Goal: Information Seeking & Learning: Learn about a topic

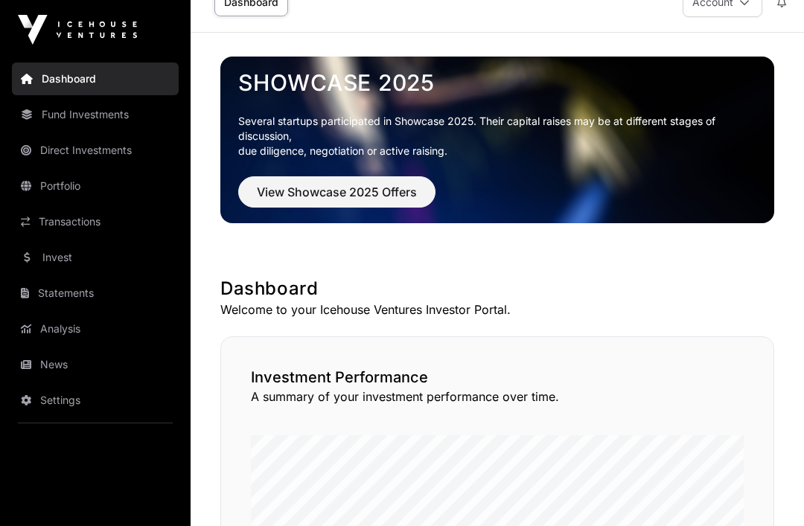
scroll to position [29, 0]
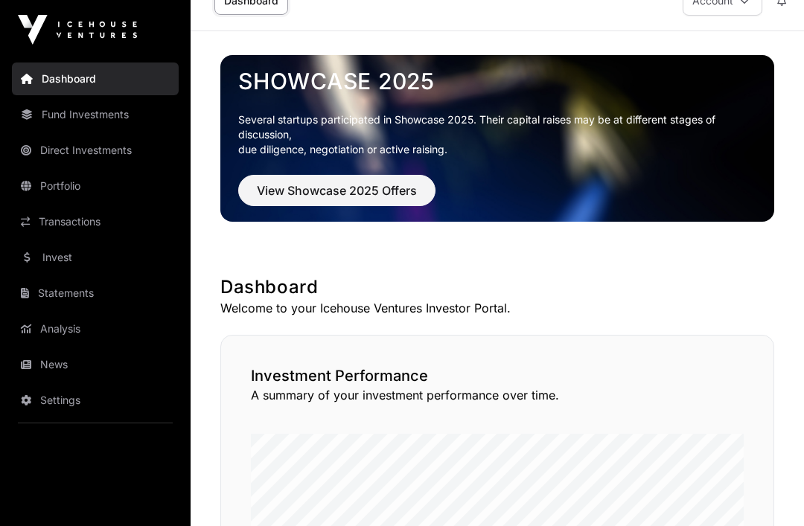
click at [397, 187] on span "View Showcase 2025 Offers" at bounding box center [337, 191] width 160 height 18
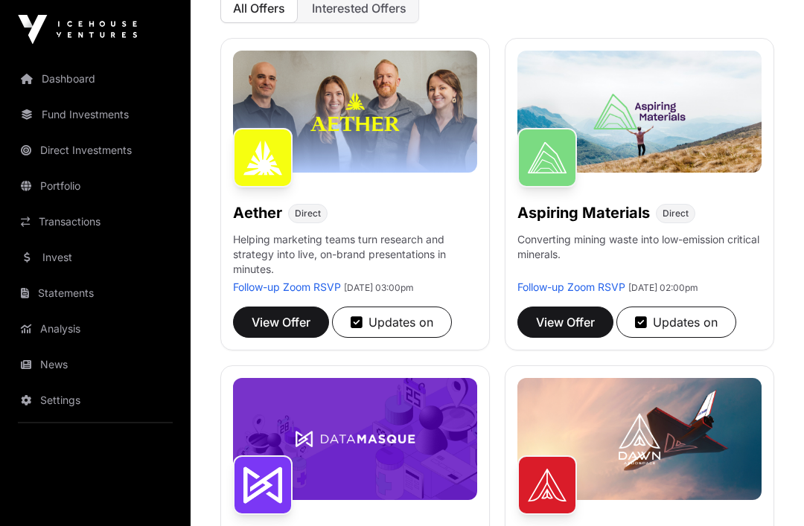
scroll to position [210, 0]
click at [358, 325] on icon "button" at bounding box center [356, 322] width 12 height 13
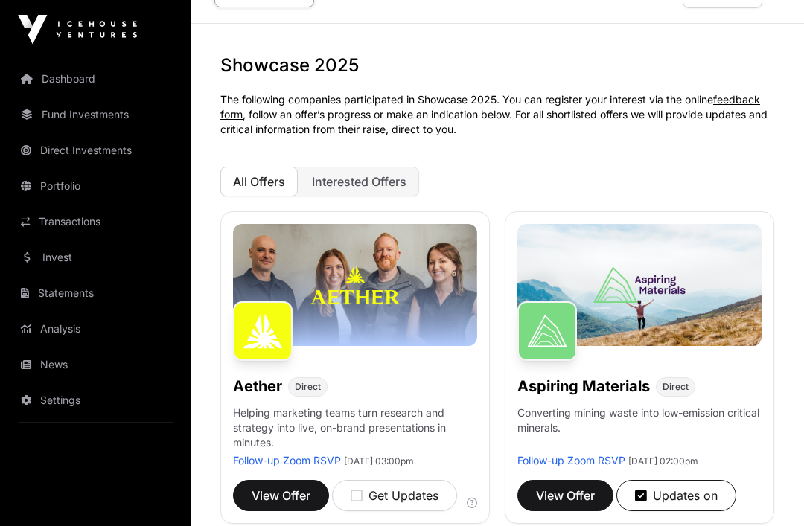
scroll to position [0, 0]
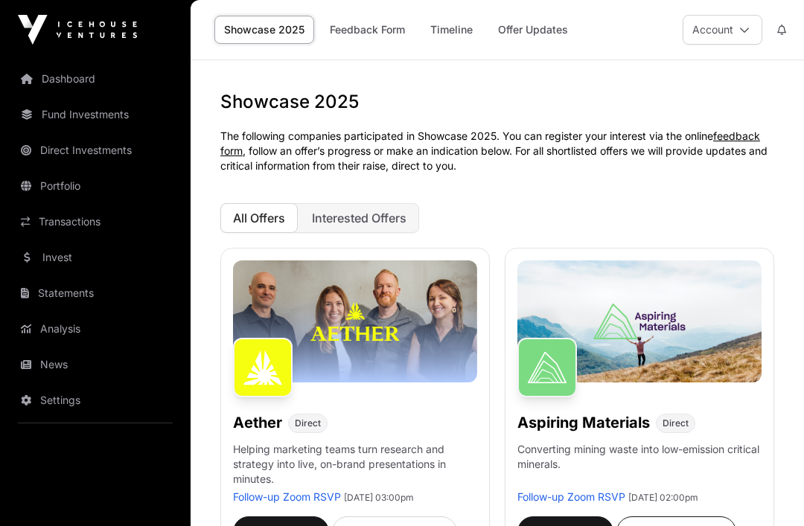
click at [548, 35] on link "Offer Updates" at bounding box center [532, 30] width 89 height 28
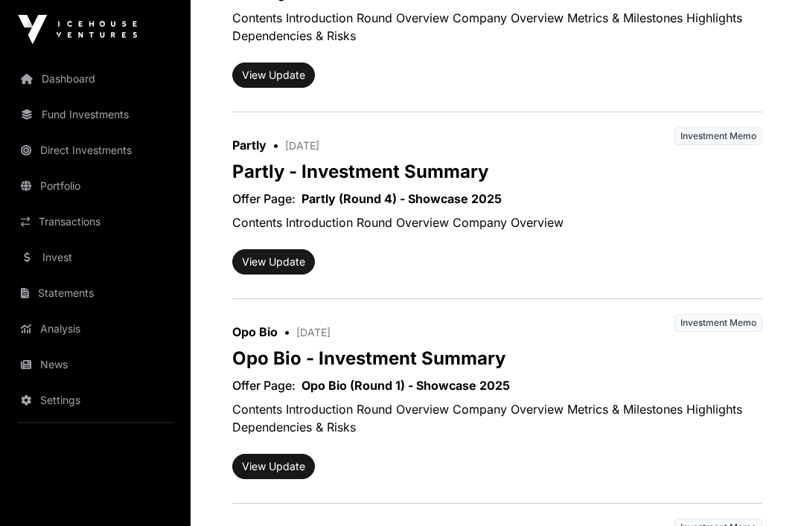
scroll to position [1290, 0]
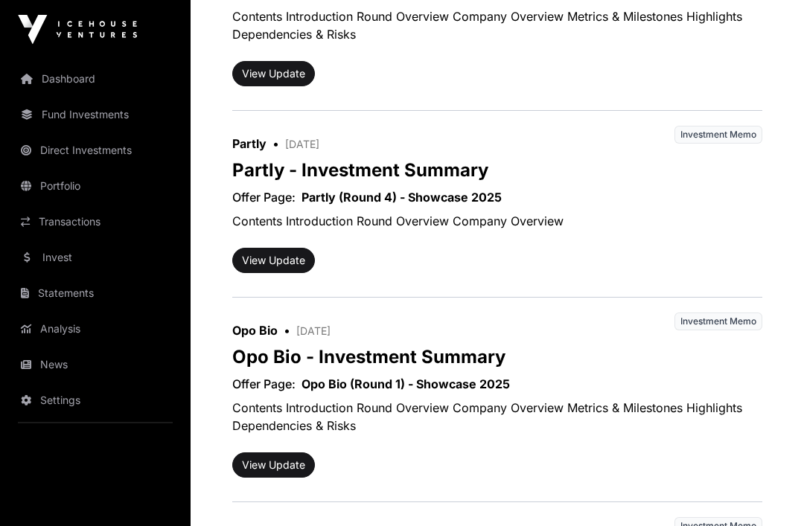
click at [281, 258] on button "View Update" at bounding box center [273, 261] width 83 height 25
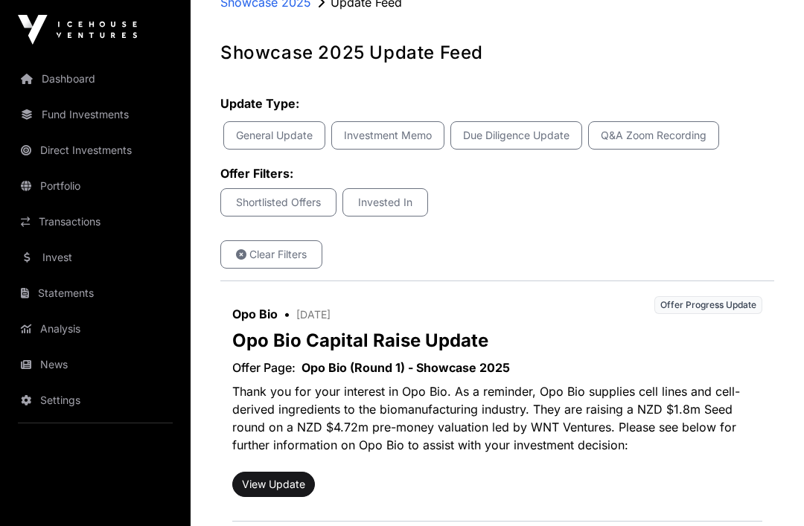
scroll to position [95, 0]
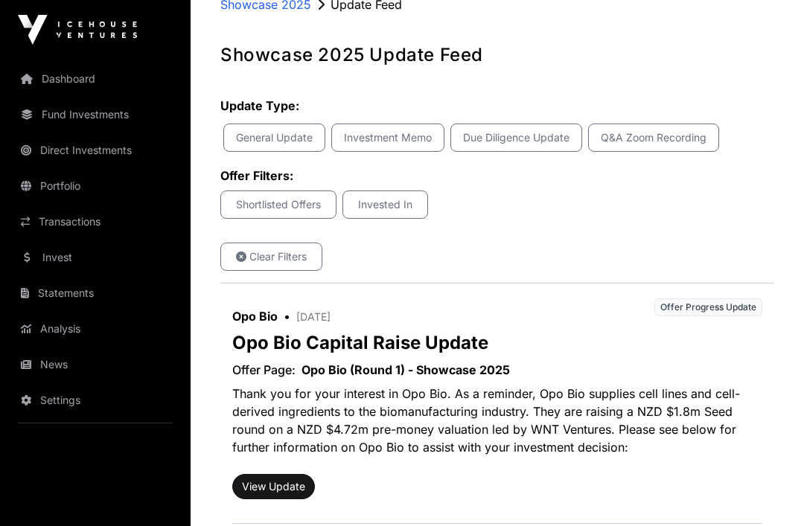
click at [283, 207] on p "Shortlisted Offers" at bounding box center [278, 204] width 97 height 15
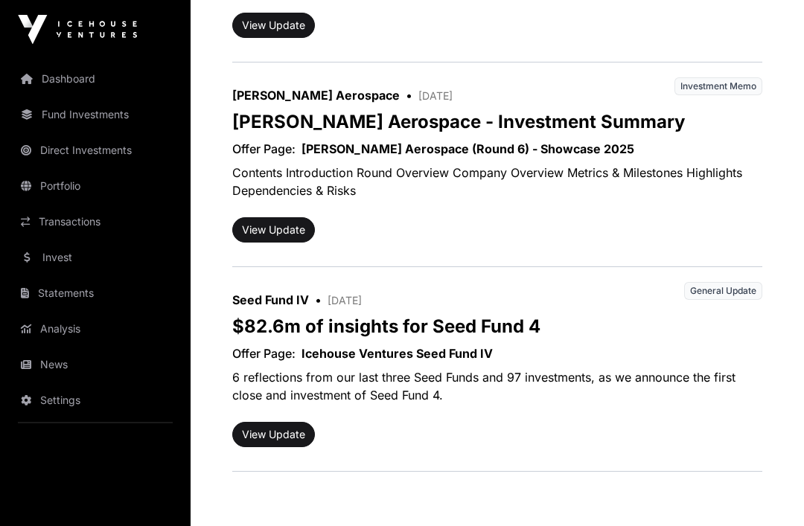
scroll to position [952, 0]
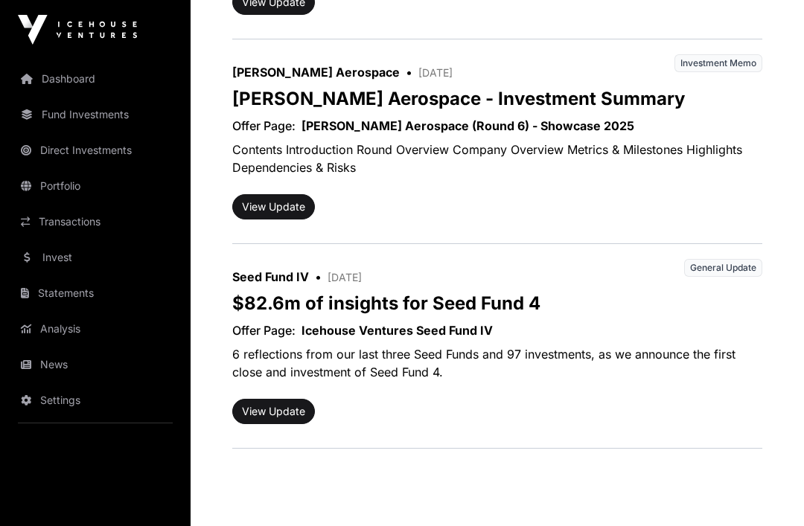
click at [279, 412] on button "View Update" at bounding box center [273, 411] width 83 height 25
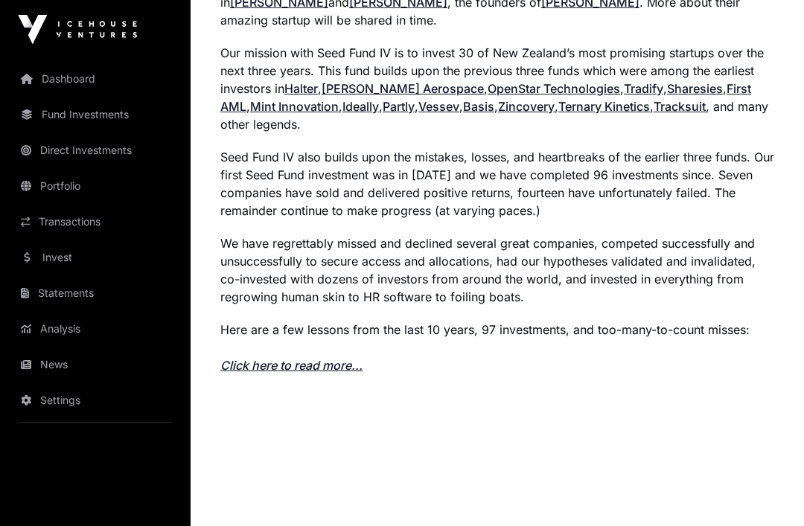
scroll to position [1297, 0]
click at [319, 371] on link "Click here to read more..." at bounding box center [291, 365] width 142 height 15
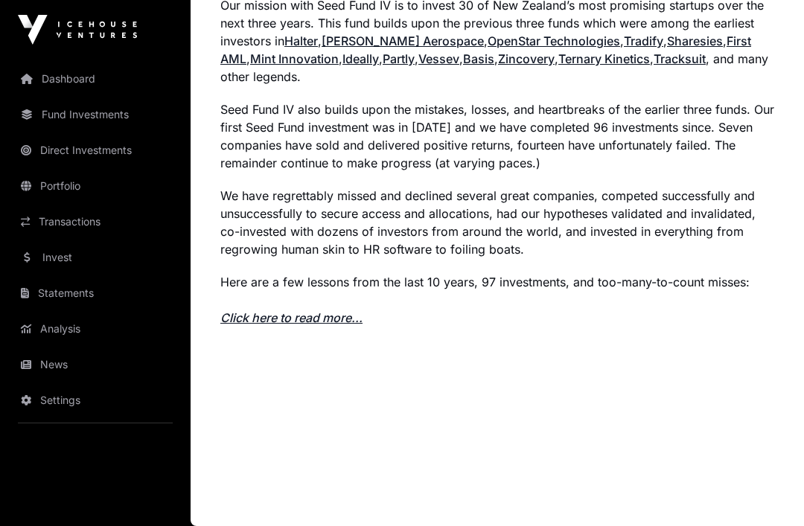
click at [75, 189] on link "Portfolio" at bounding box center [95, 186] width 167 height 33
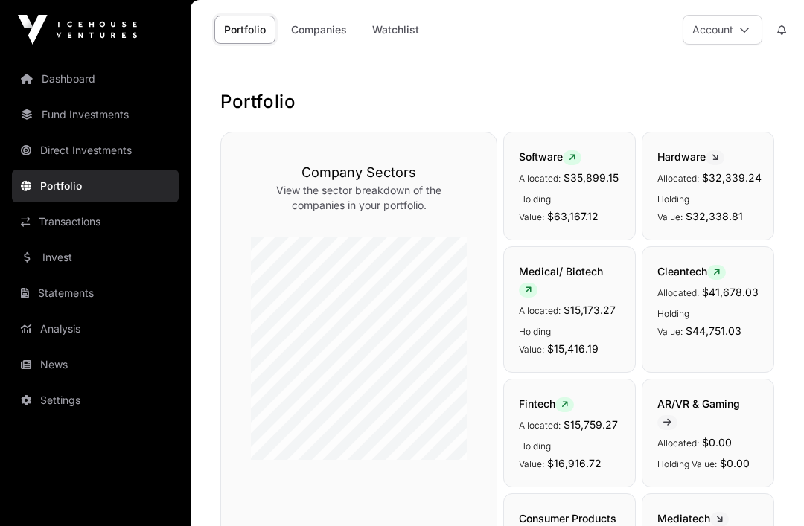
click at [115, 121] on link "Fund Investments" at bounding box center [95, 114] width 167 height 33
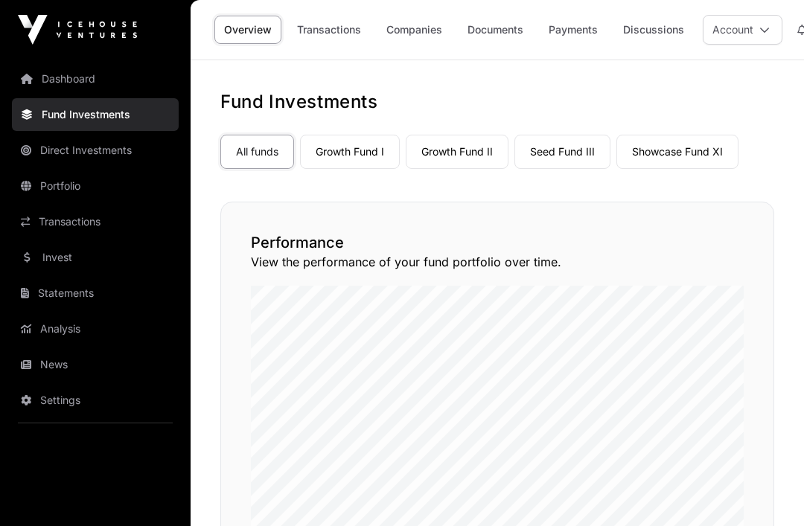
click at [564, 151] on link "Seed Fund III" at bounding box center [562, 152] width 96 height 34
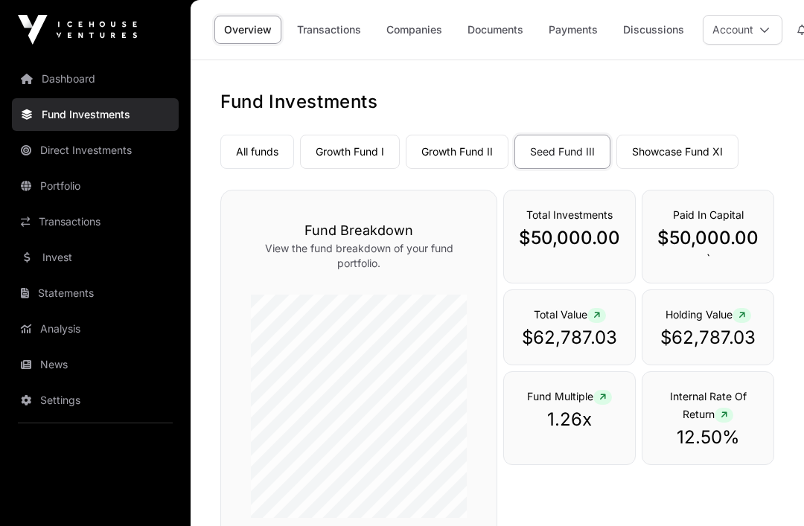
click at [316, 34] on link "Transactions" at bounding box center [328, 30] width 83 height 28
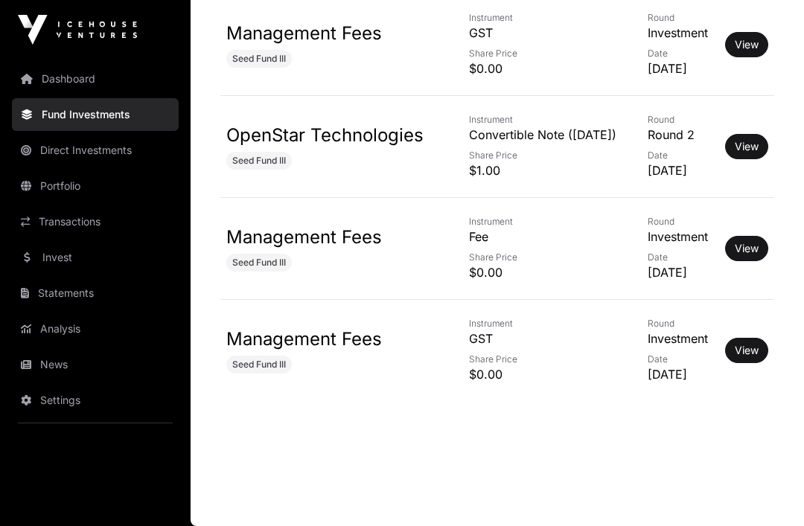
scroll to position [10832, 0]
click at [365, 146] on link "OpenStar Technologies" at bounding box center [324, 135] width 197 height 22
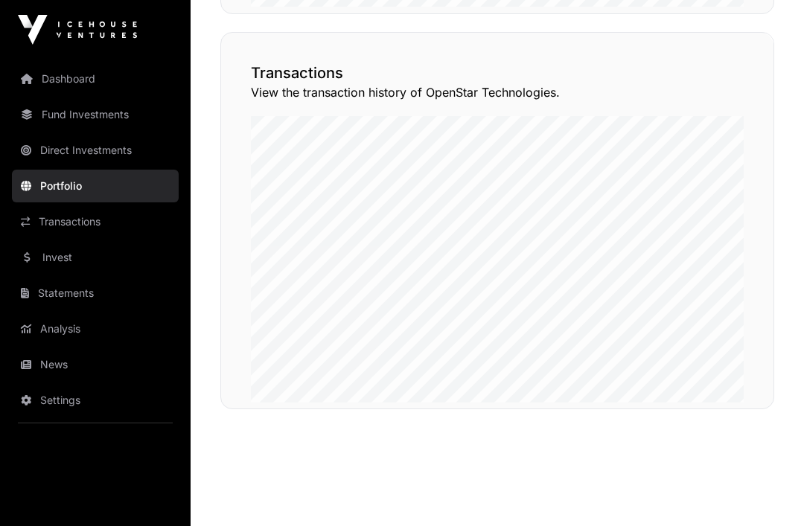
scroll to position [1299, 0]
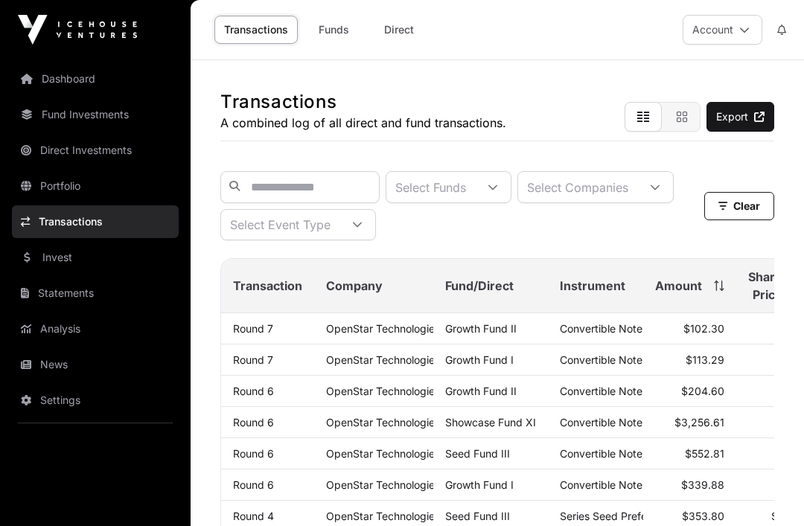
click at [354, 33] on link "Funds" at bounding box center [334, 30] width 60 height 28
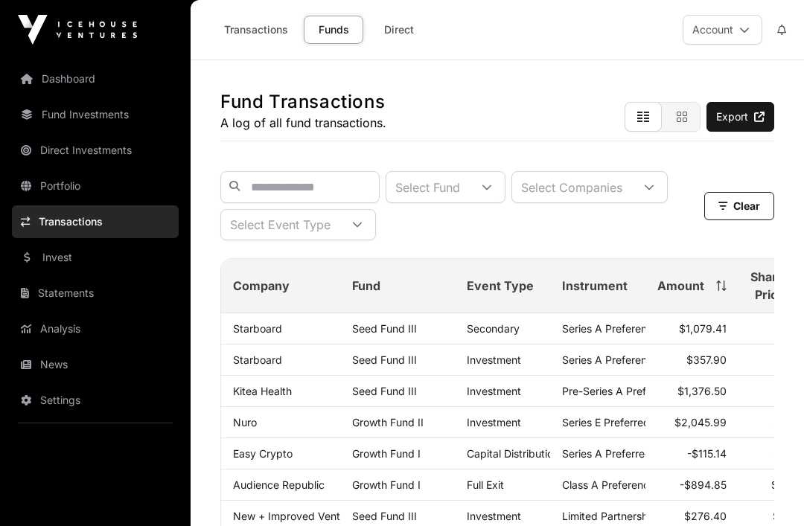
click at [262, 335] on link "Starboard" at bounding box center [257, 328] width 49 height 13
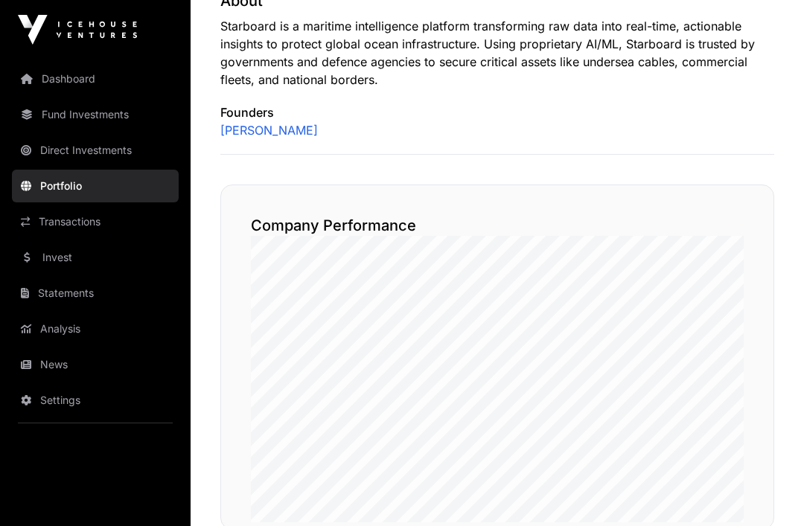
scroll to position [1291, 0]
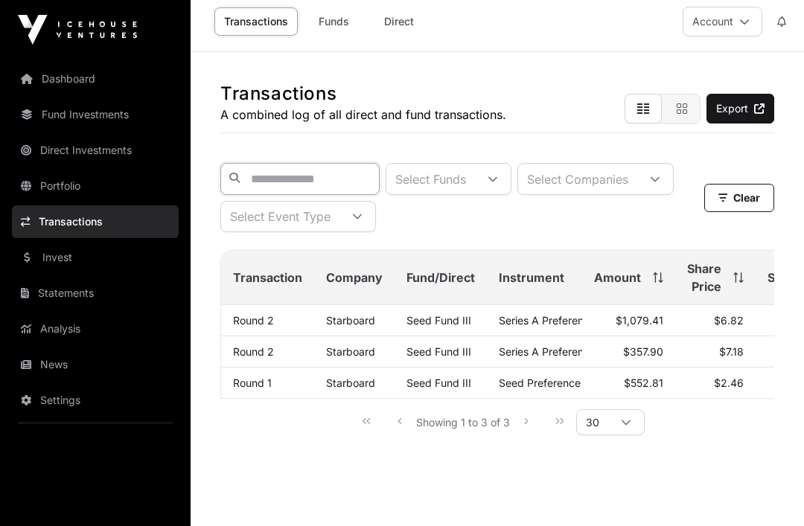
click at [339, 180] on input "text" at bounding box center [299, 179] width 159 height 32
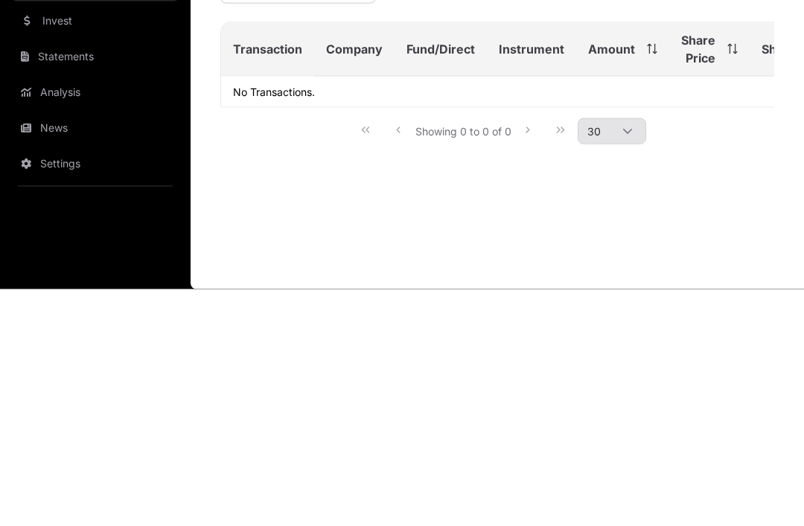
scroll to position [48, 0]
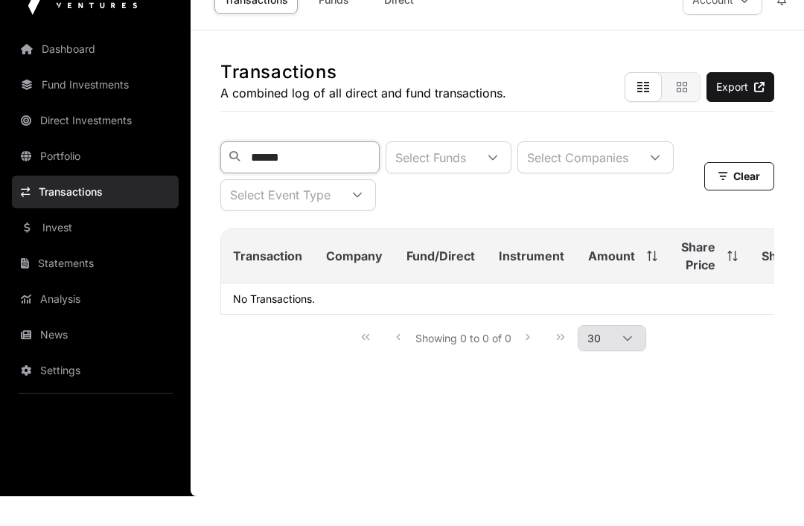
type input "******"
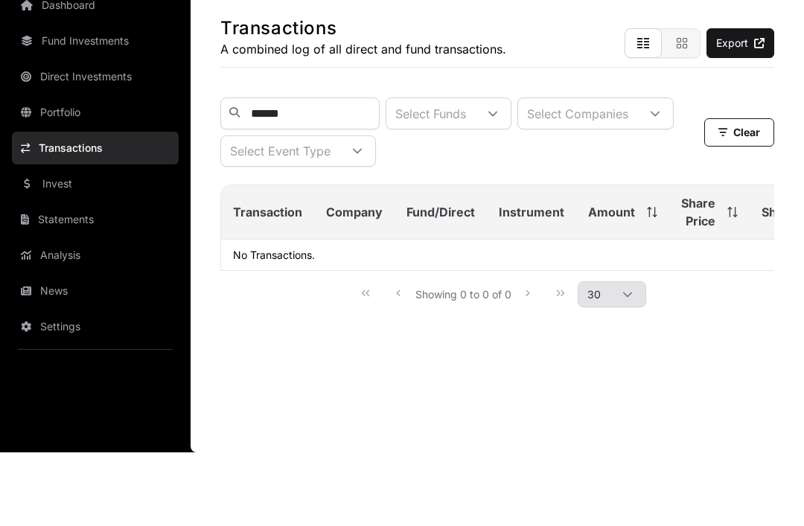
click at [637, 172] on div at bounding box center [655, 187] width 36 height 31
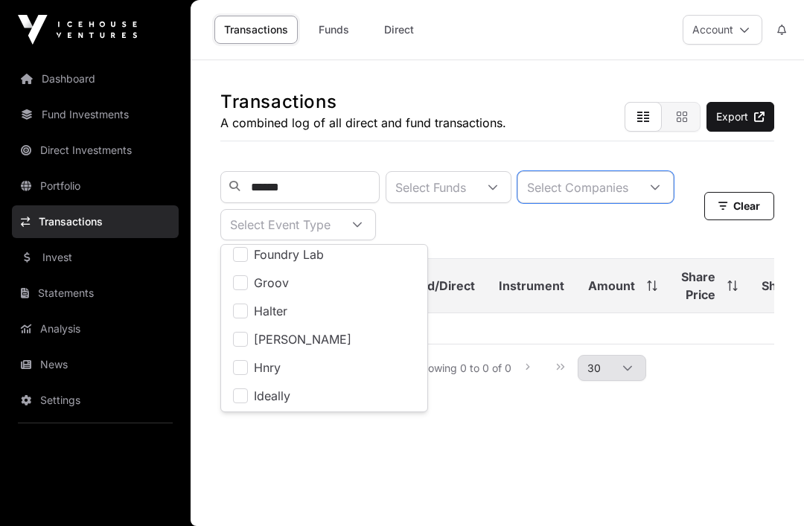
scroll to position [781, 0]
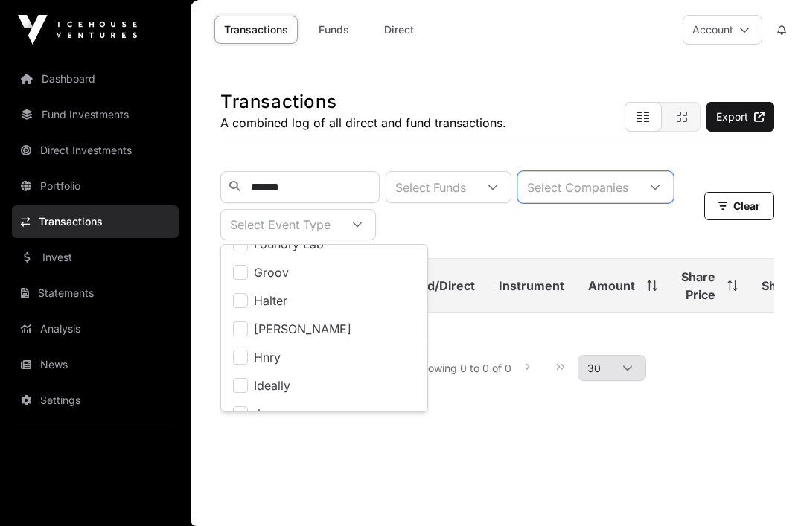
click at [237, 287] on li "Halter" at bounding box center [324, 300] width 200 height 27
click at [519, 183] on div "****** Select Funds Halter Select Event Type" at bounding box center [460, 205] width 480 height 69
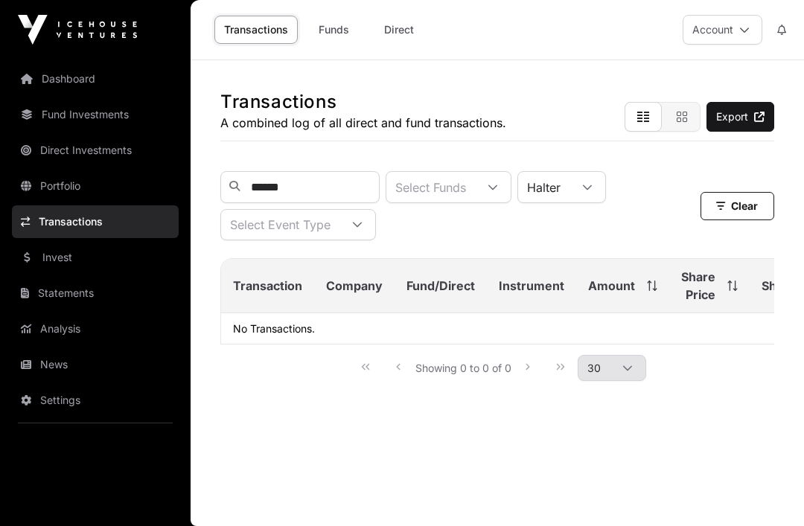
click at [740, 192] on button "Clear" at bounding box center [737, 206] width 74 height 28
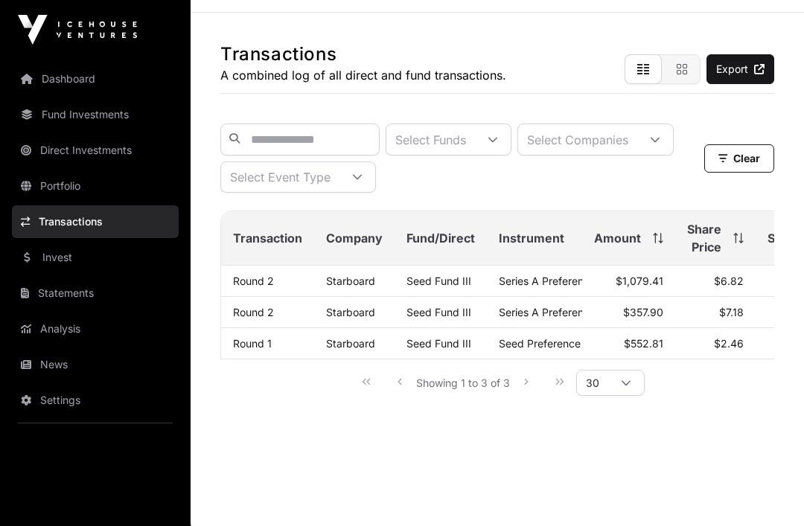
click at [89, 187] on link "Portfolio" at bounding box center [95, 186] width 167 height 33
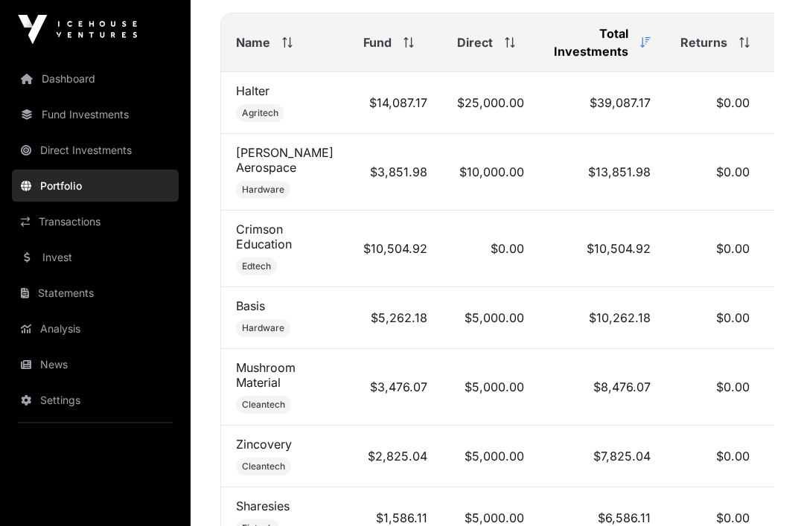
scroll to position [801, 0]
click at [242, 115] on span "Agritech" at bounding box center [260, 113] width 36 height 12
click at [257, 89] on link "Halter" at bounding box center [252, 90] width 33 height 15
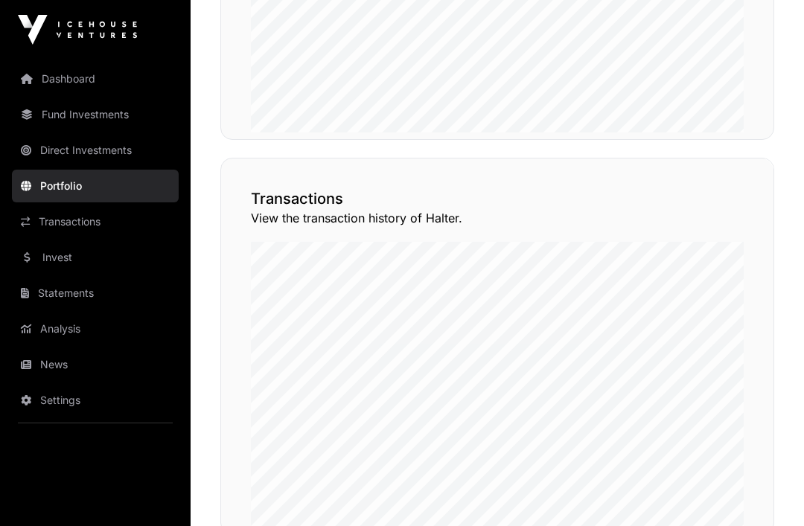
scroll to position [1327, 0]
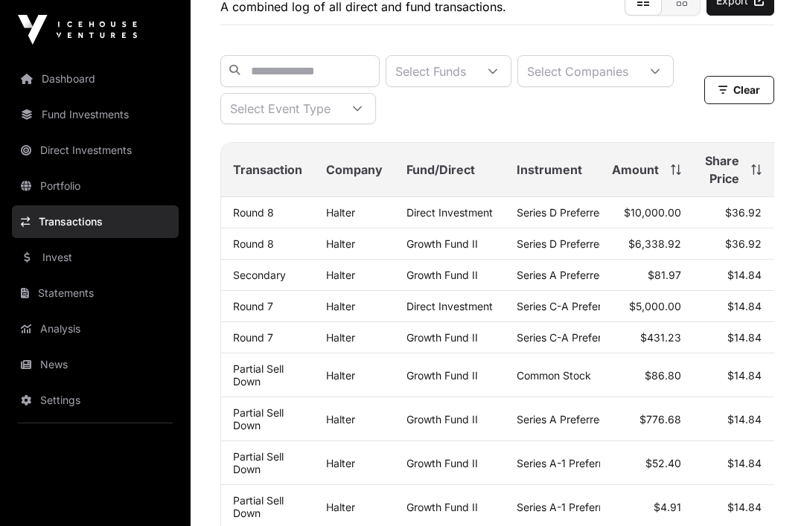
scroll to position [9, 0]
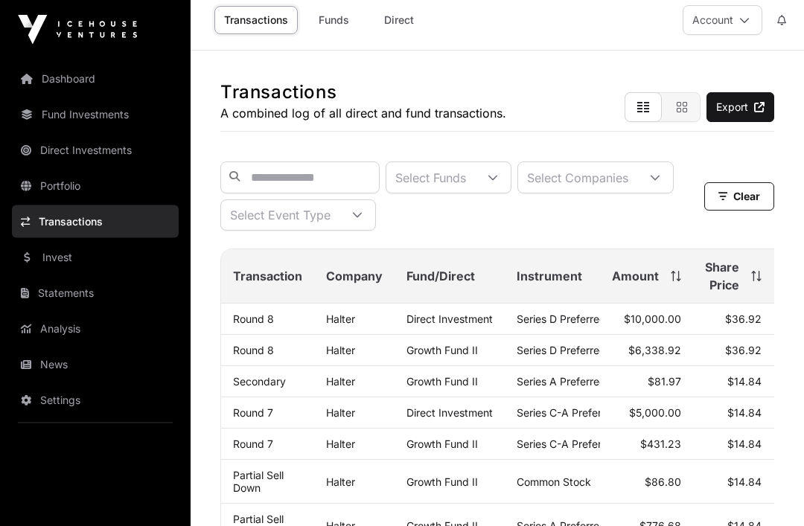
click at [375, 217] on div at bounding box center [357, 216] width 36 height 30
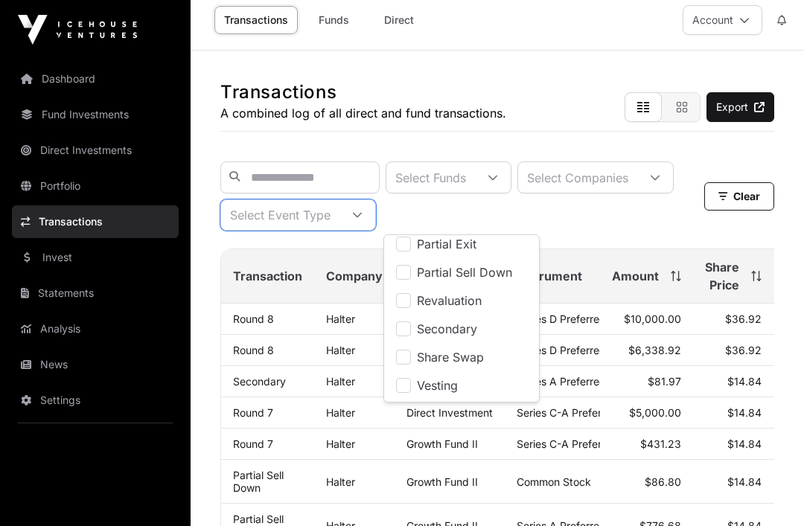
scroll to position [234, 0]
click at [586, 187] on div "Select Funds Select Companies Select Event Type" at bounding box center [462, 195] width 484 height 69
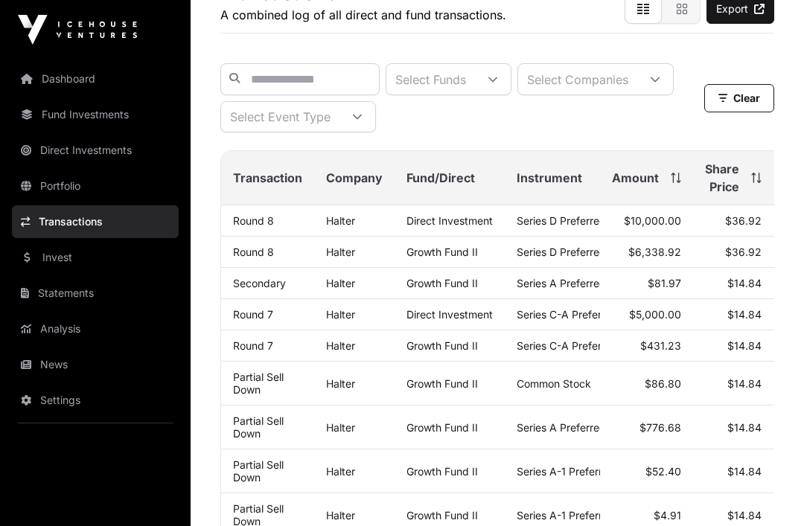
scroll to position [0, 0]
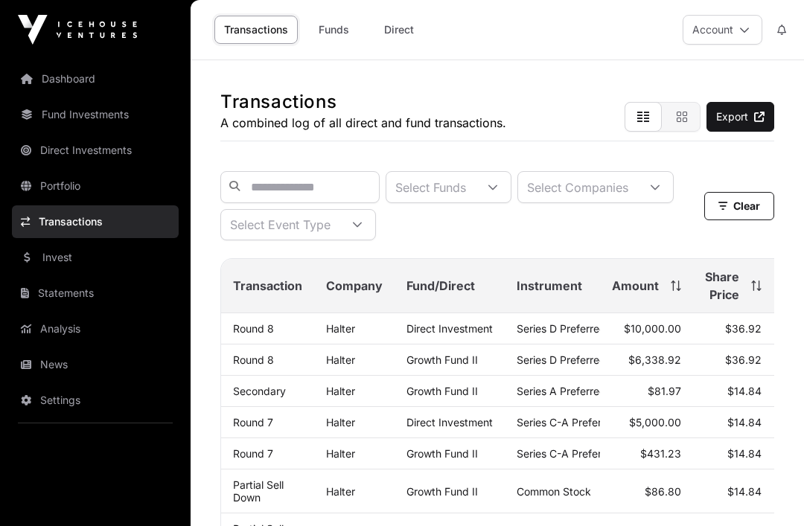
click at [48, 262] on link "Invest" at bounding box center [95, 257] width 167 height 33
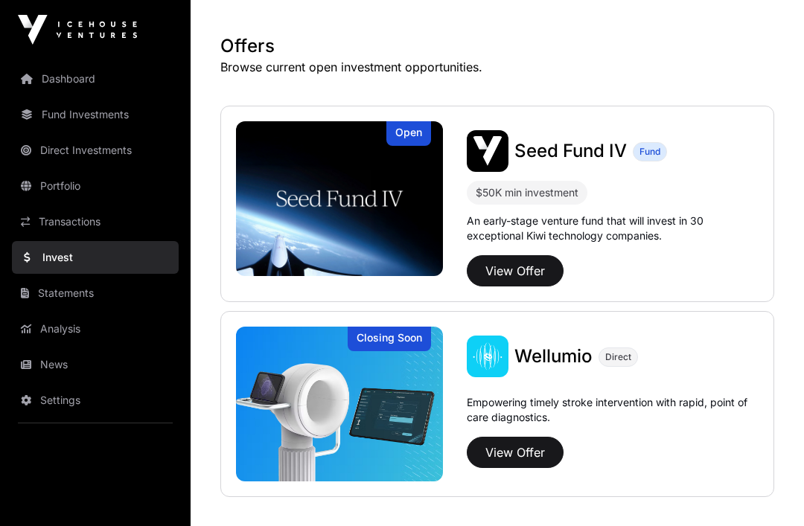
scroll to position [275, 0]
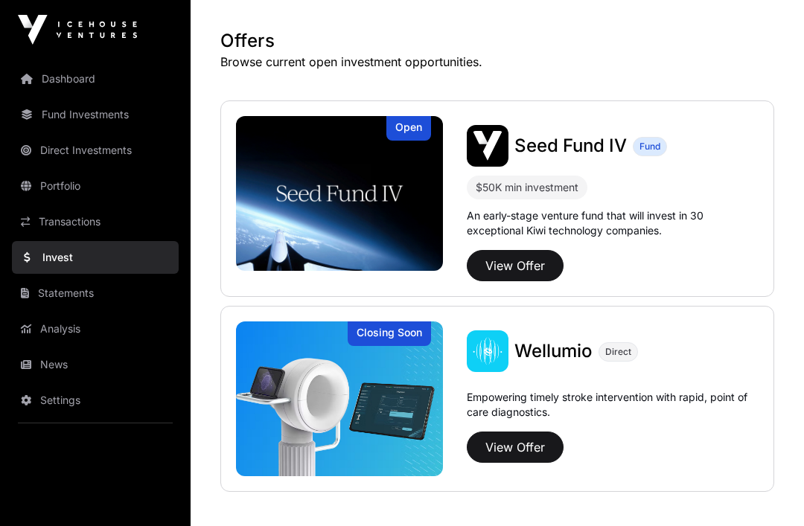
click at [517, 260] on button "View Offer" at bounding box center [515, 265] width 97 height 31
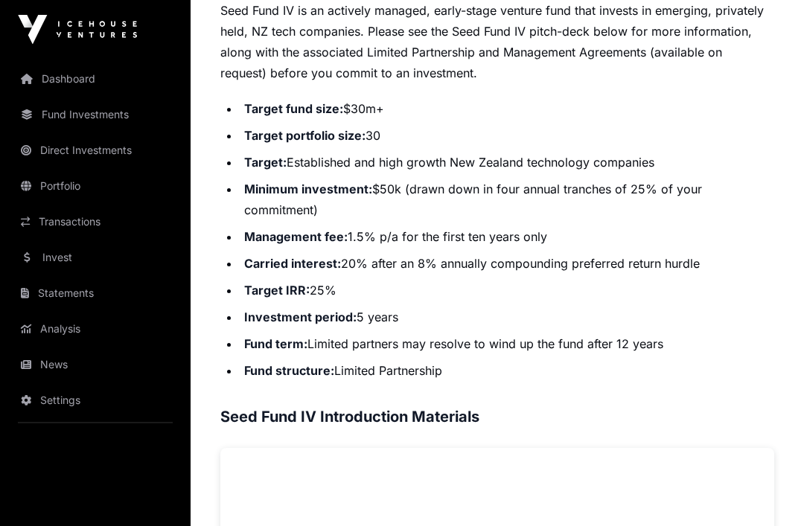
scroll to position [723, 0]
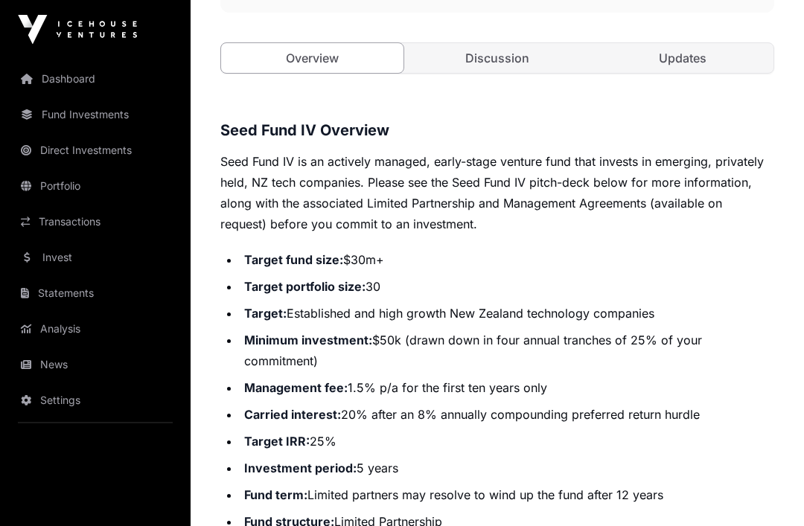
click at [496, 65] on link "Discussion" at bounding box center [497, 59] width 182 height 30
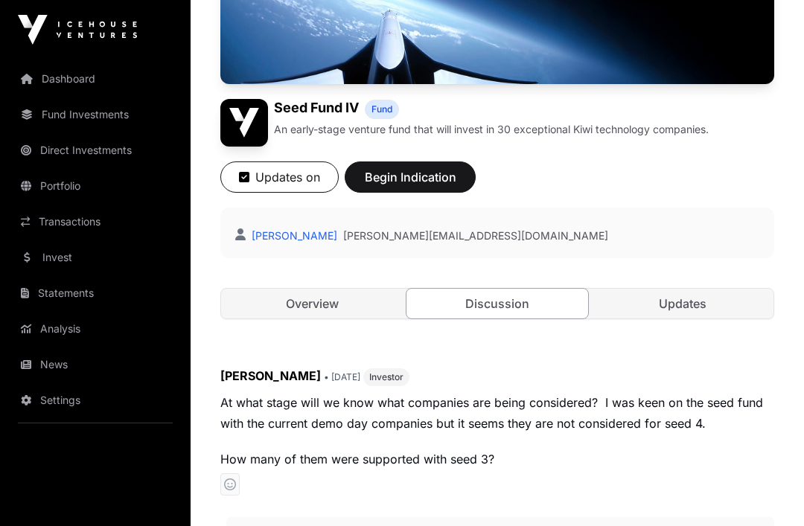
scroll to position [309, 0]
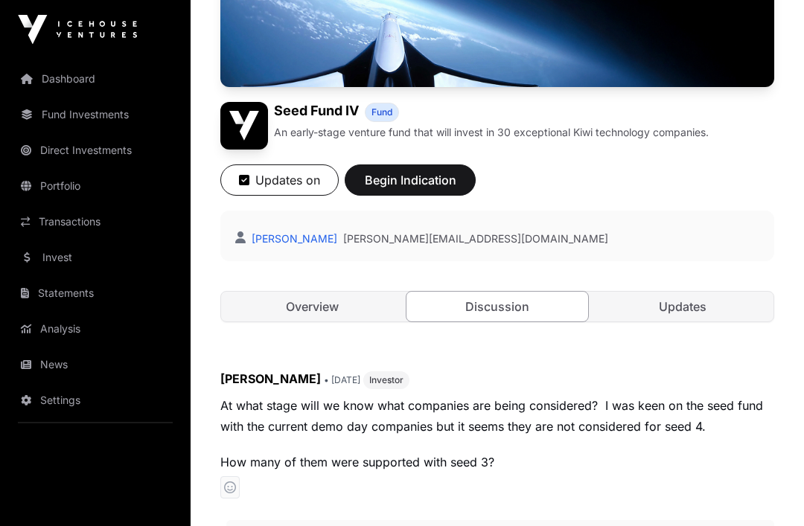
click at [709, 313] on link "Updates" at bounding box center [682, 307] width 182 height 30
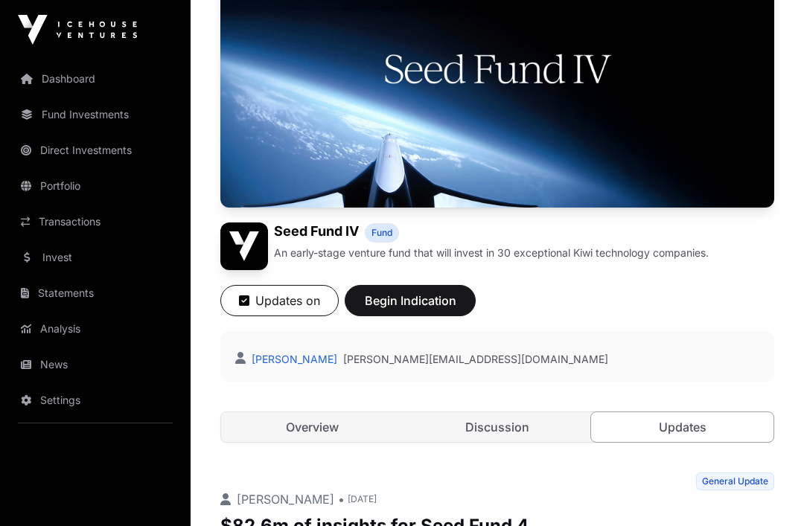
scroll to position [190, 0]
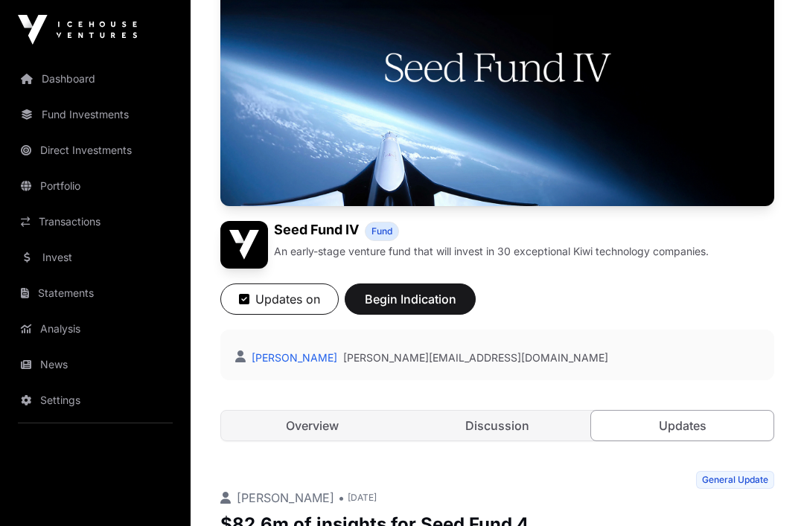
click at [317, 430] on link "Overview" at bounding box center [312, 426] width 182 height 30
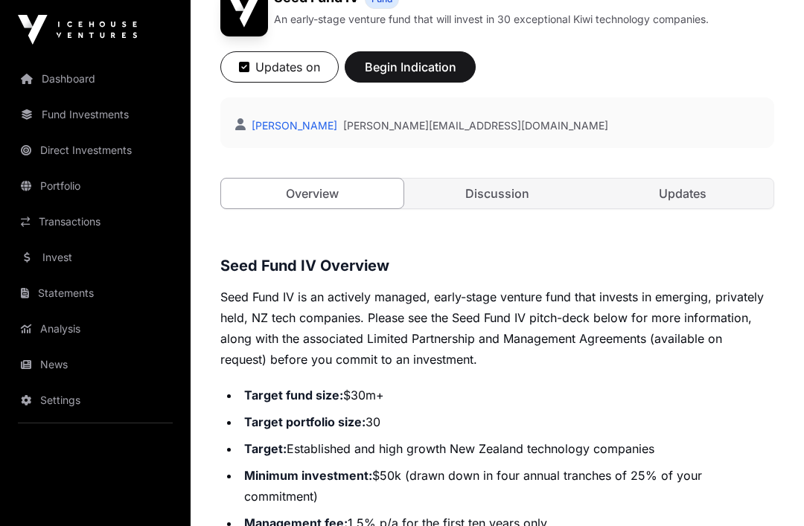
scroll to position [423, 0]
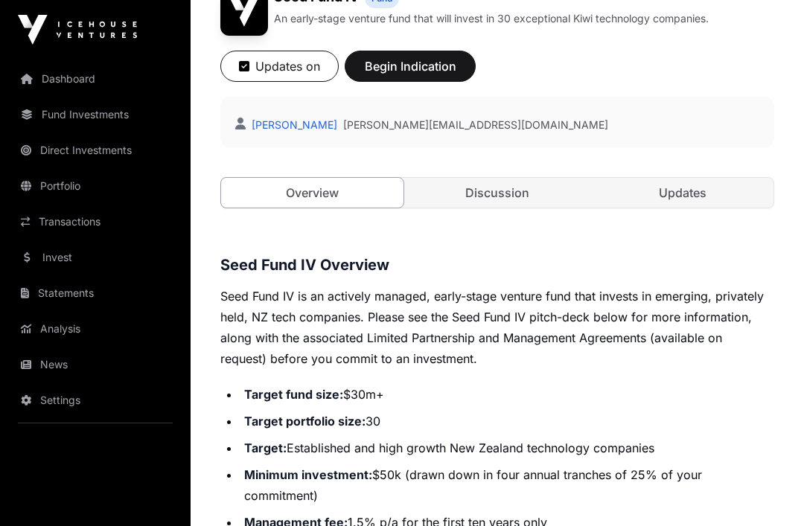
click at [703, 194] on link "Updates" at bounding box center [682, 193] width 182 height 30
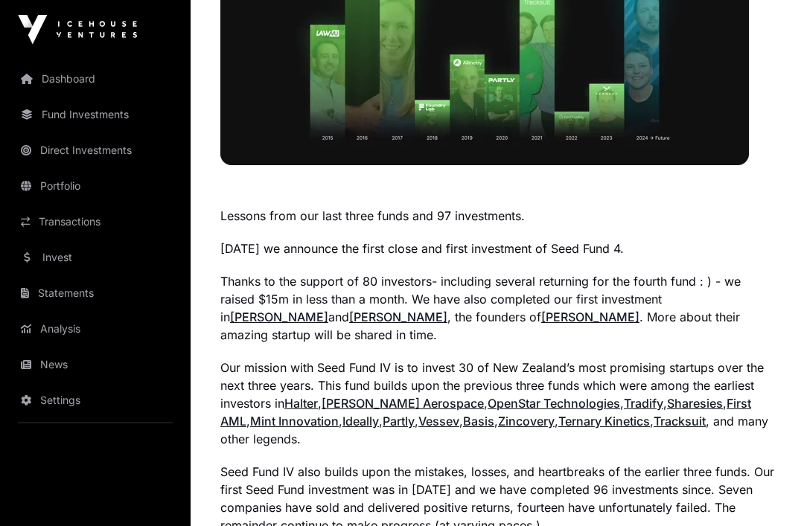
scroll to position [961, 0]
